Goal: Task Accomplishment & Management: Manage account settings

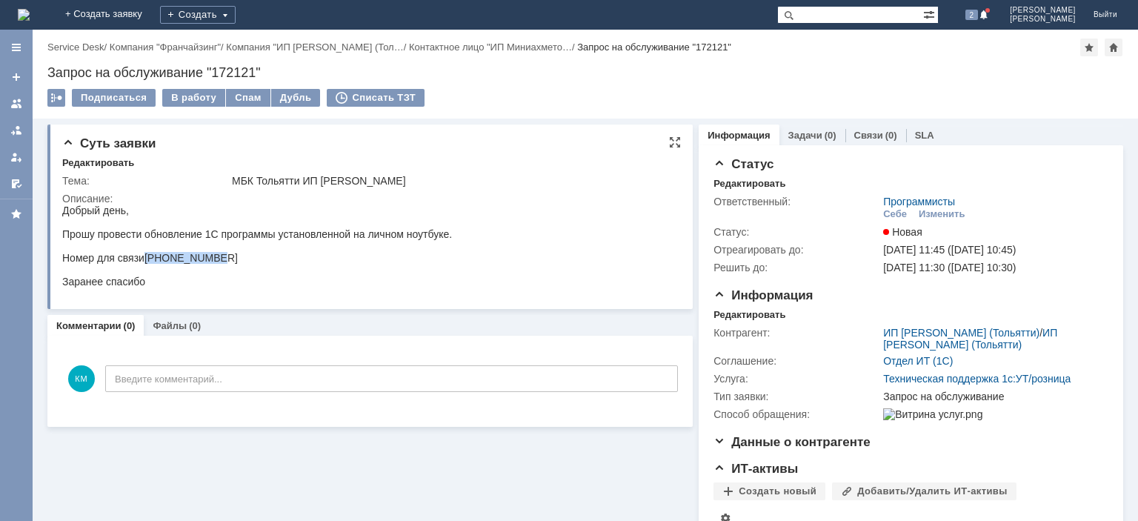
drag, startPoint x: 150, startPoint y: 259, endPoint x: 218, endPoint y: 258, distance: 68.2
click at [218, 258] on div "Прошу провести обновление 1С программы установленной на личном ноутбуке. Номер …" at bounding box center [257, 246] width 390 height 36
copy span "[PHONE_NUMBER]"
click at [476, 105] on div "Подписаться В работу Спам Дубль Списать ТЗТ" at bounding box center [585, 104] width 1076 height 31
click at [929, 211] on div "Изменить" at bounding box center [942, 214] width 47 height 12
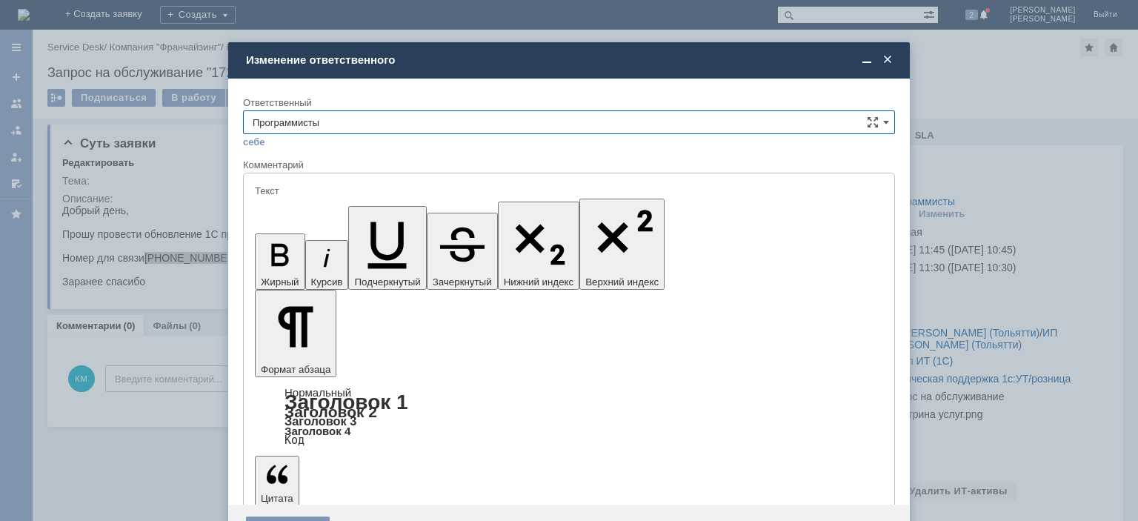
click at [627, 121] on input "Программисты" at bounding box center [569, 122] width 652 height 24
click at [319, 316] on span "1 линия поддержки МБК" at bounding box center [569, 321] width 633 height 12
type input "1 линия поддержки МБК"
click at [302, 516] on div "Сохранить" at bounding box center [288, 528] width 84 height 24
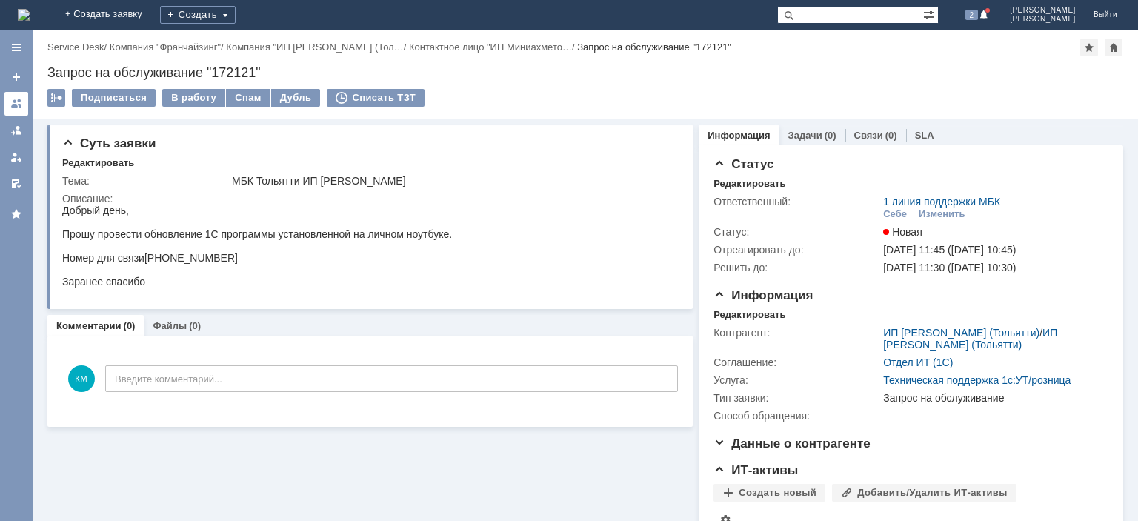
click at [18, 101] on div at bounding box center [16, 104] width 12 height 12
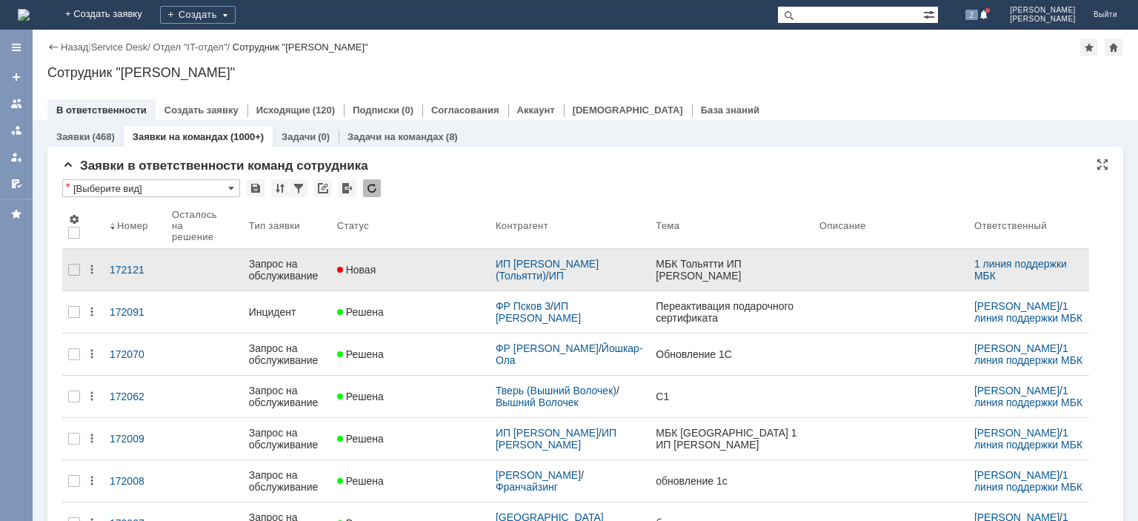
click at [283, 262] on div "Запрос на обслуживание" at bounding box center [287, 270] width 76 height 24
